Goal: Find specific page/section: Find specific page/section

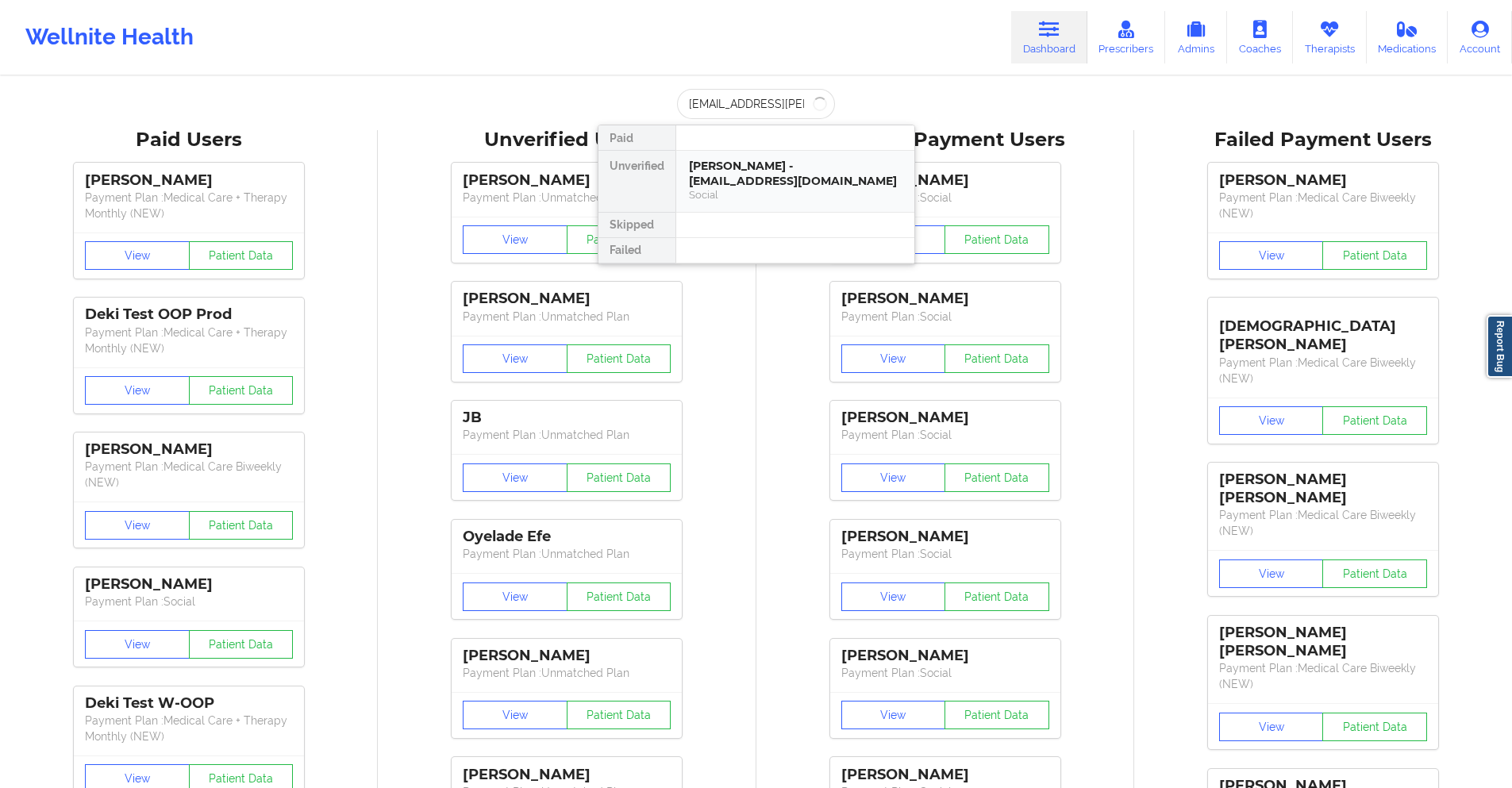
click at [785, 185] on div "[PERSON_NAME] - [EMAIL_ADDRESS][DOMAIN_NAME]" at bounding box center [795, 173] width 213 height 30
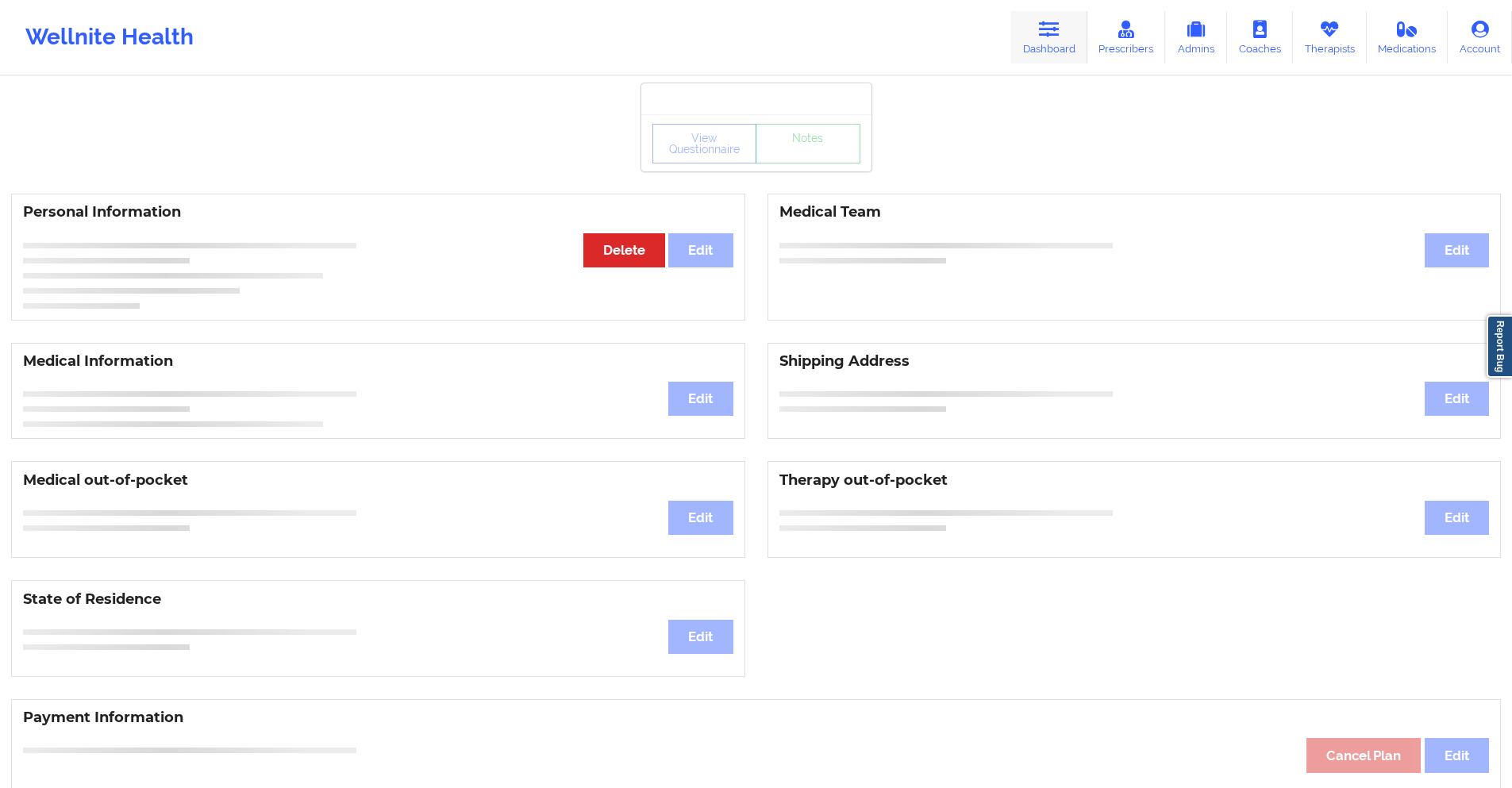
click at [1045, 31] on icon at bounding box center [1049, 29] width 20 height 18
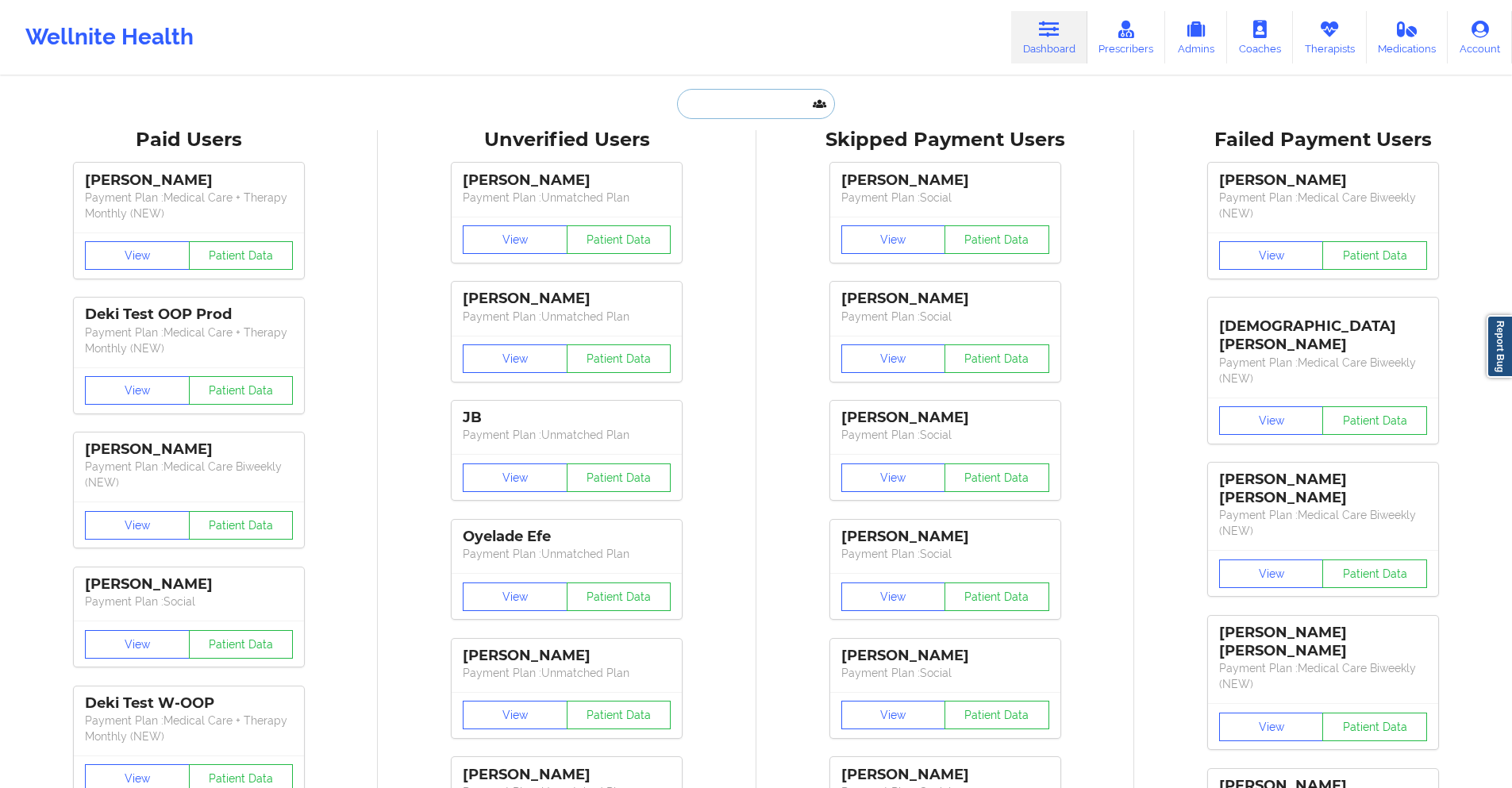
click at [788, 102] on input "text" at bounding box center [756, 104] width 158 height 31
paste input "[EMAIL_ADDRESS][PERSON_NAME][DOMAIN_NAME]"
type input "[EMAIL_ADDRESS][PERSON_NAME][DOMAIN_NAME]"
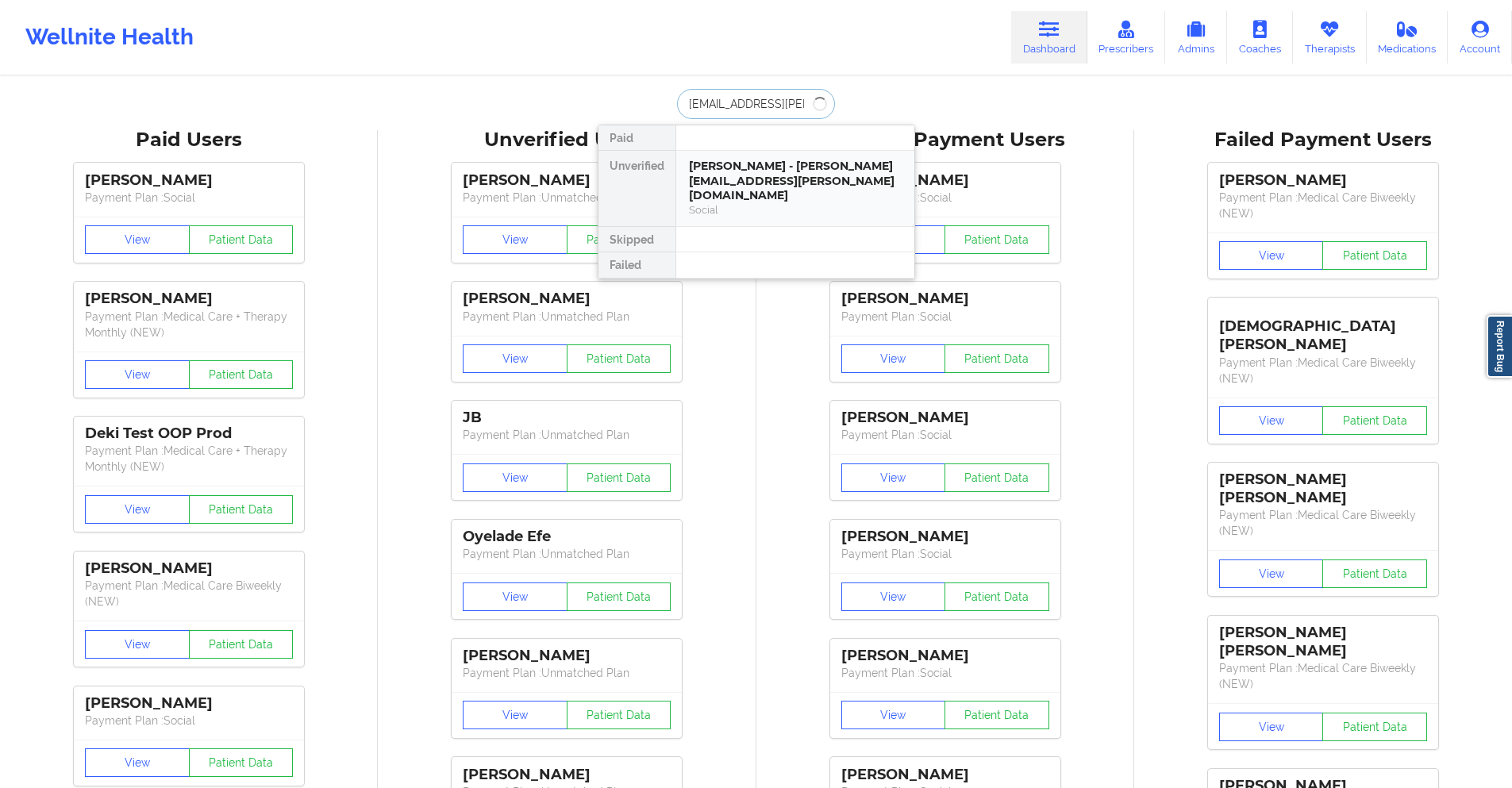
click at [825, 180] on div "[PERSON_NAME] - [PERSON_NAME][EMAIL_ADDRESS][PERSON_NAME][DOMAIN_NAME]" at bounding box center [795, 181] width 213 height 44
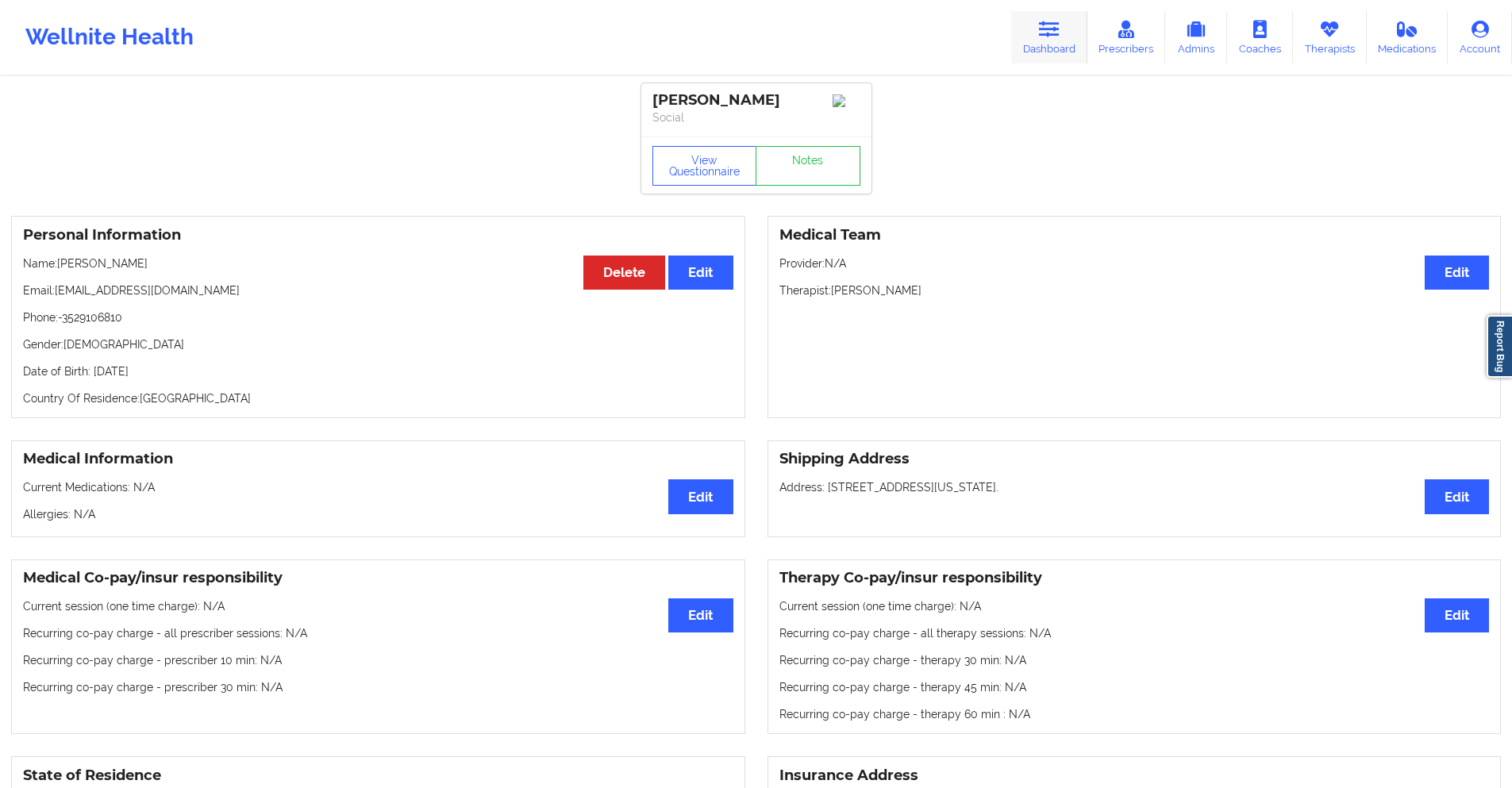
click at [1044, 23] on icon at bounding box center [1049, 29] width 20 height 18
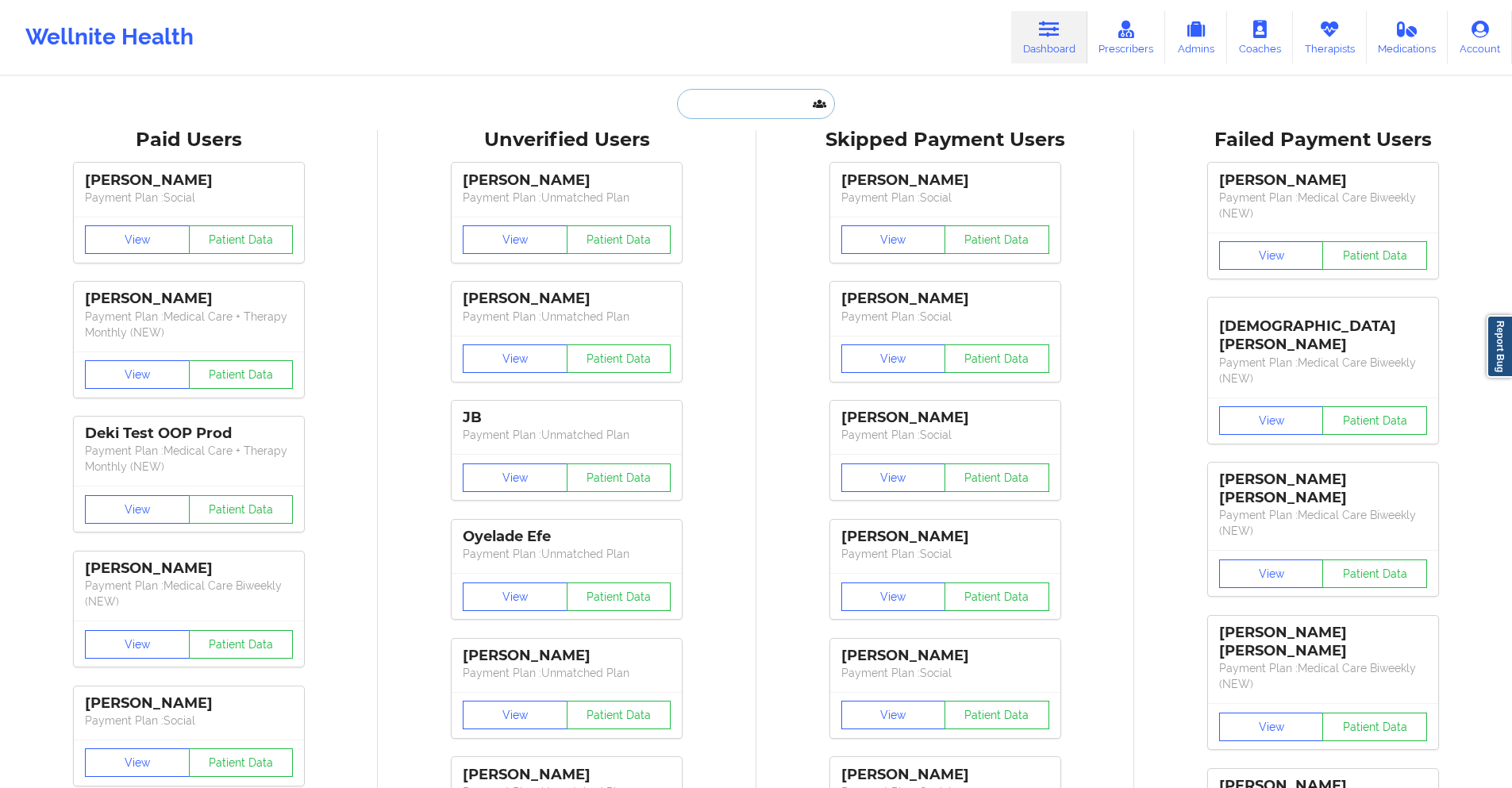
click at [787, 100] on input "text" at bounding box center [756, 104] width 158 height 31
paste input "[EMAIL_ADDRESS][PERSON_NAME][DOMAIN_NAME]"
type input "[EMAIL_ADDRESS][PERSON_NAME][DOMAIN_NAME]"
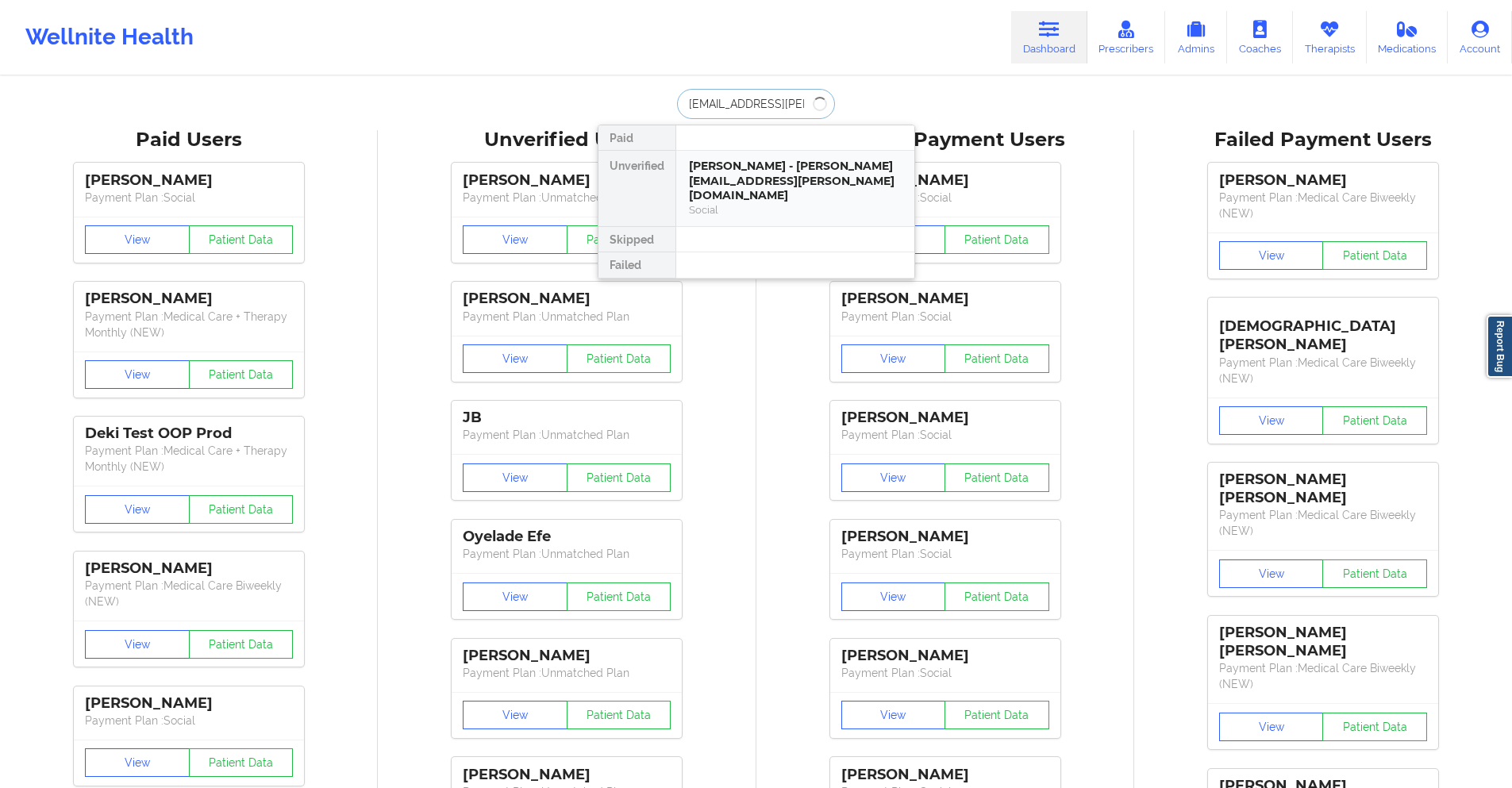
click at [694, 173] on div "[PERSON_NAME] - [PERSON_NAME][EMAIL_ADDRESS][PERSON_NAME][DOMAIN_NAME]" at bounding box center [795, 181] width 213 height 44
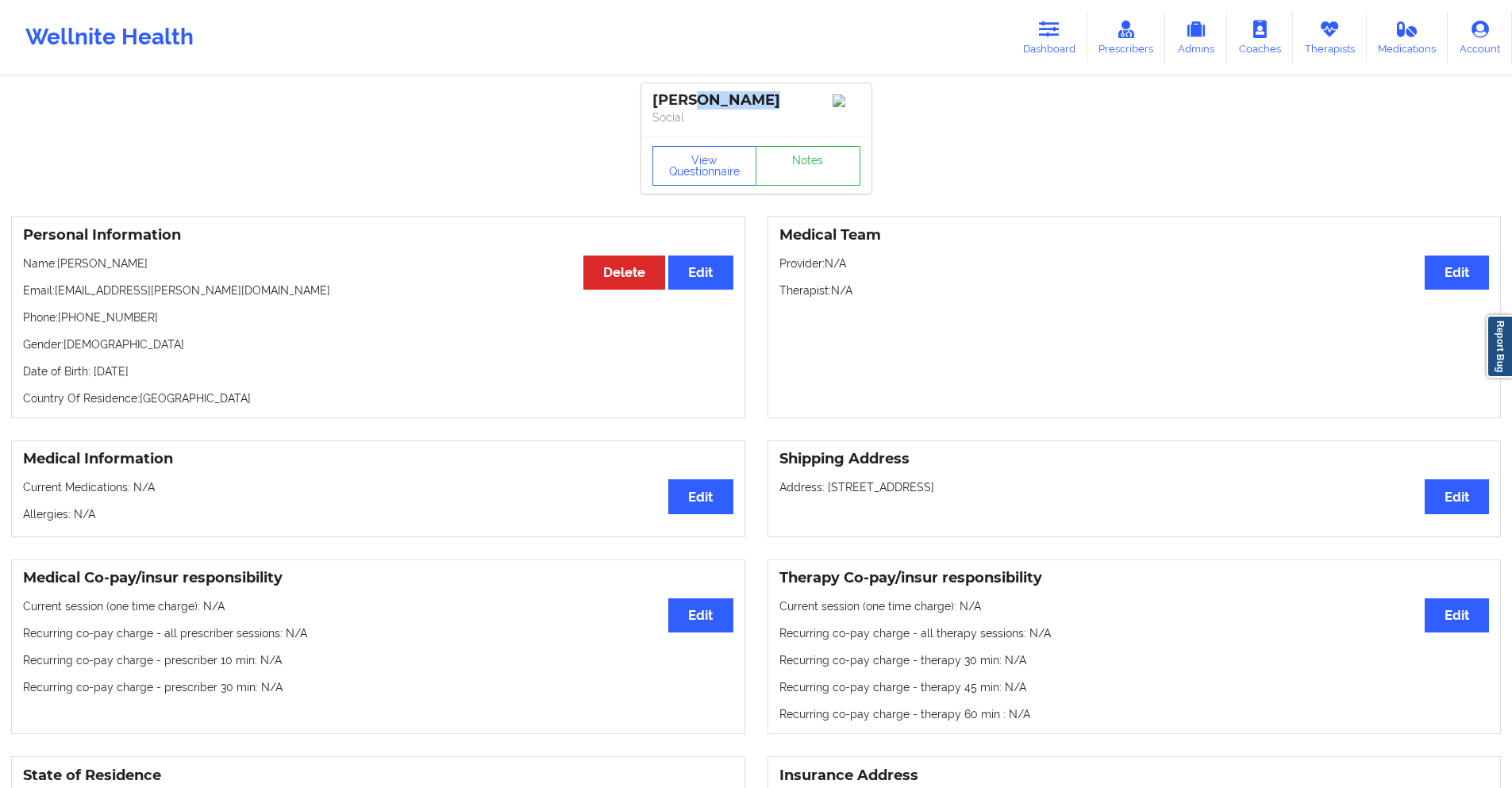
drag, startPoint x: 757, startPoint y: 101, endPoint x: 698, endPoint y: 105, distance: 59.1
click at [698, 105] on div "[PERSON_NAME]" at bounding box center [756, 100] width 208 height 19
copy div "m [PERSON_NAME]"
drag, startPoint x: 120, startPoint y: 319, endPoint x: 63, endPoint y: 323, distance: 57.1
click at [63, 323] on p "Phone: [PHONE_NUMBER]" at bounding box center [378, 317] width 711 height 16
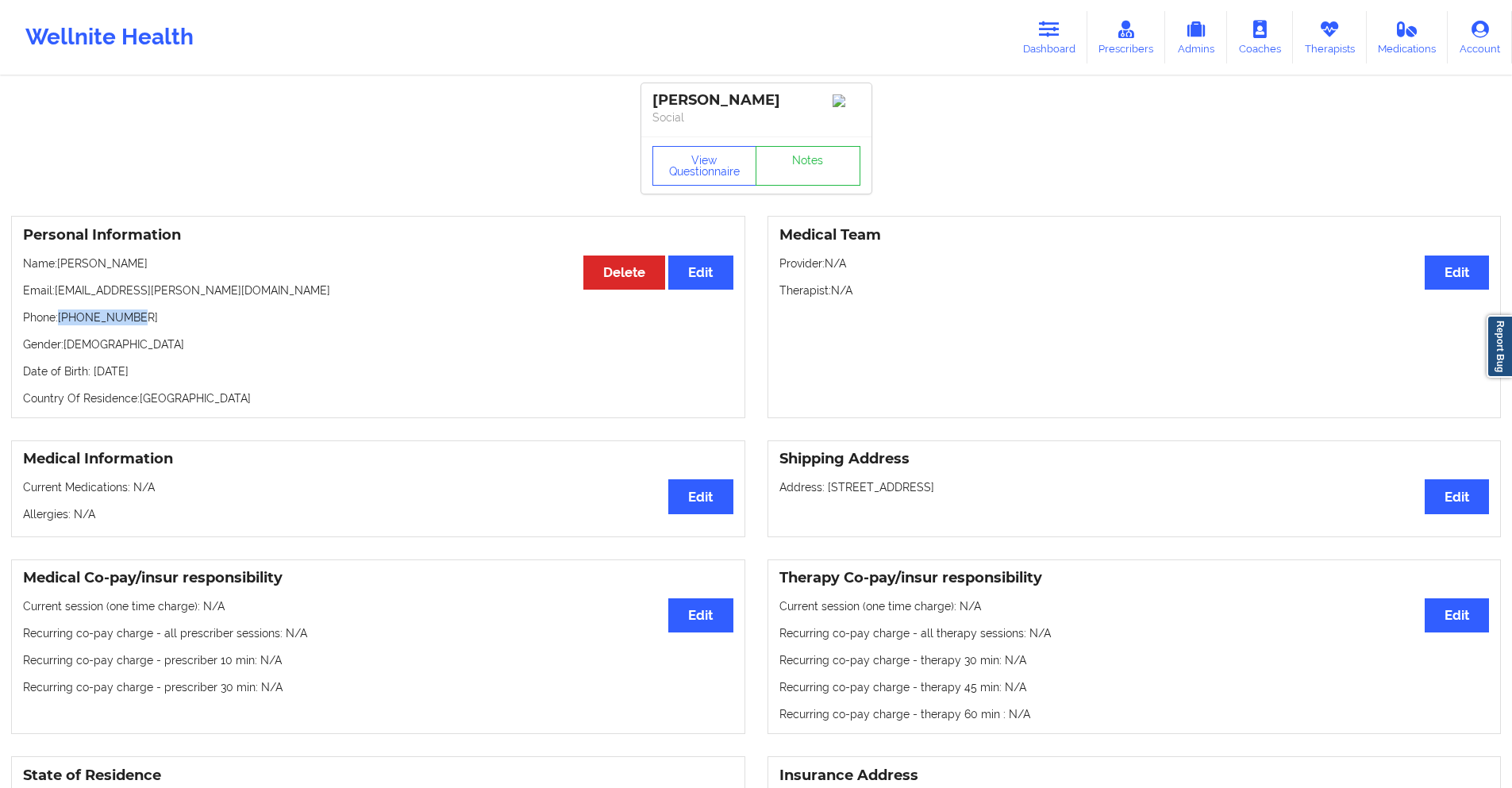
copy p "[PHONE_NUMBER]"
